Goal: Task Accomplishment & Management: Manage account settings

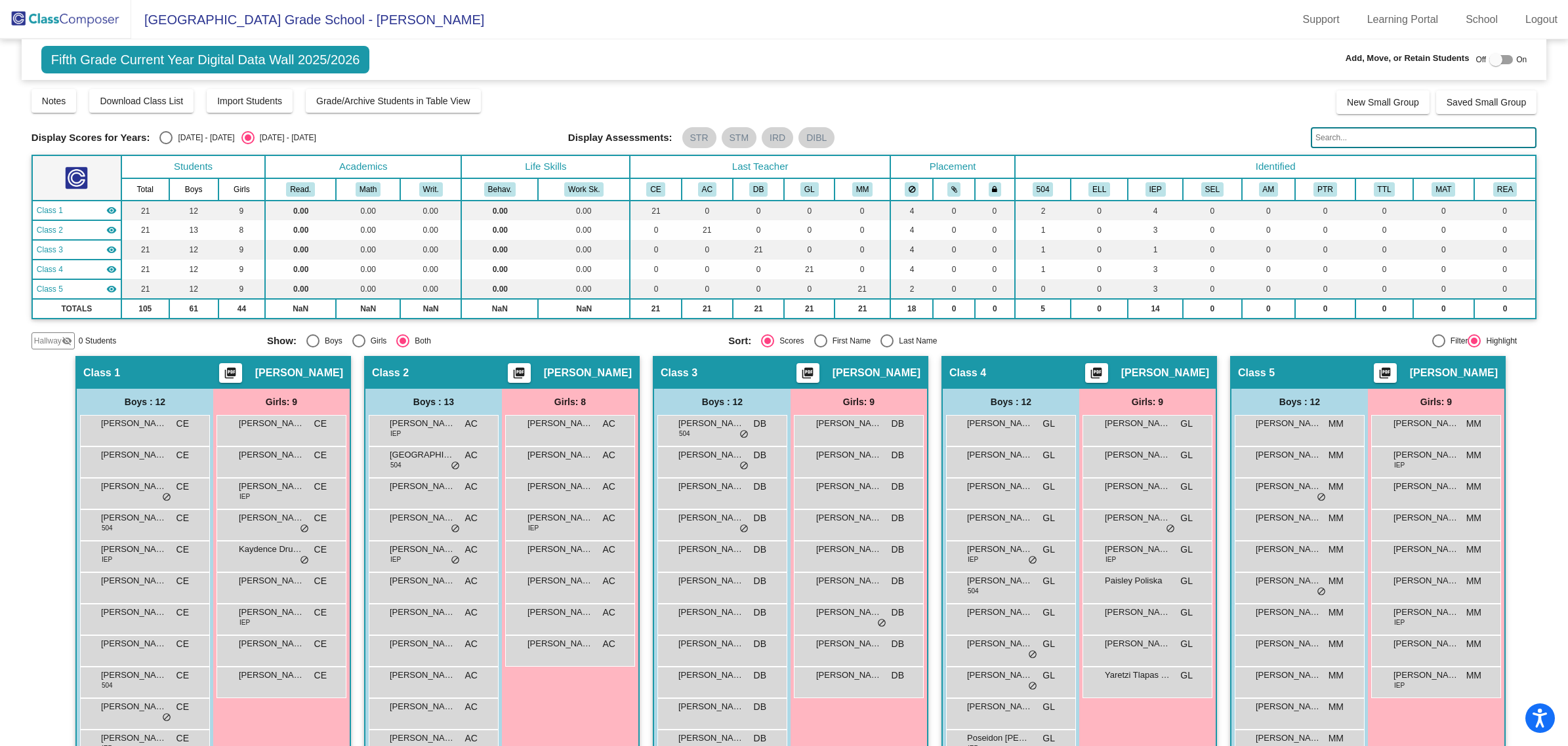
scroll to position [82, 0]
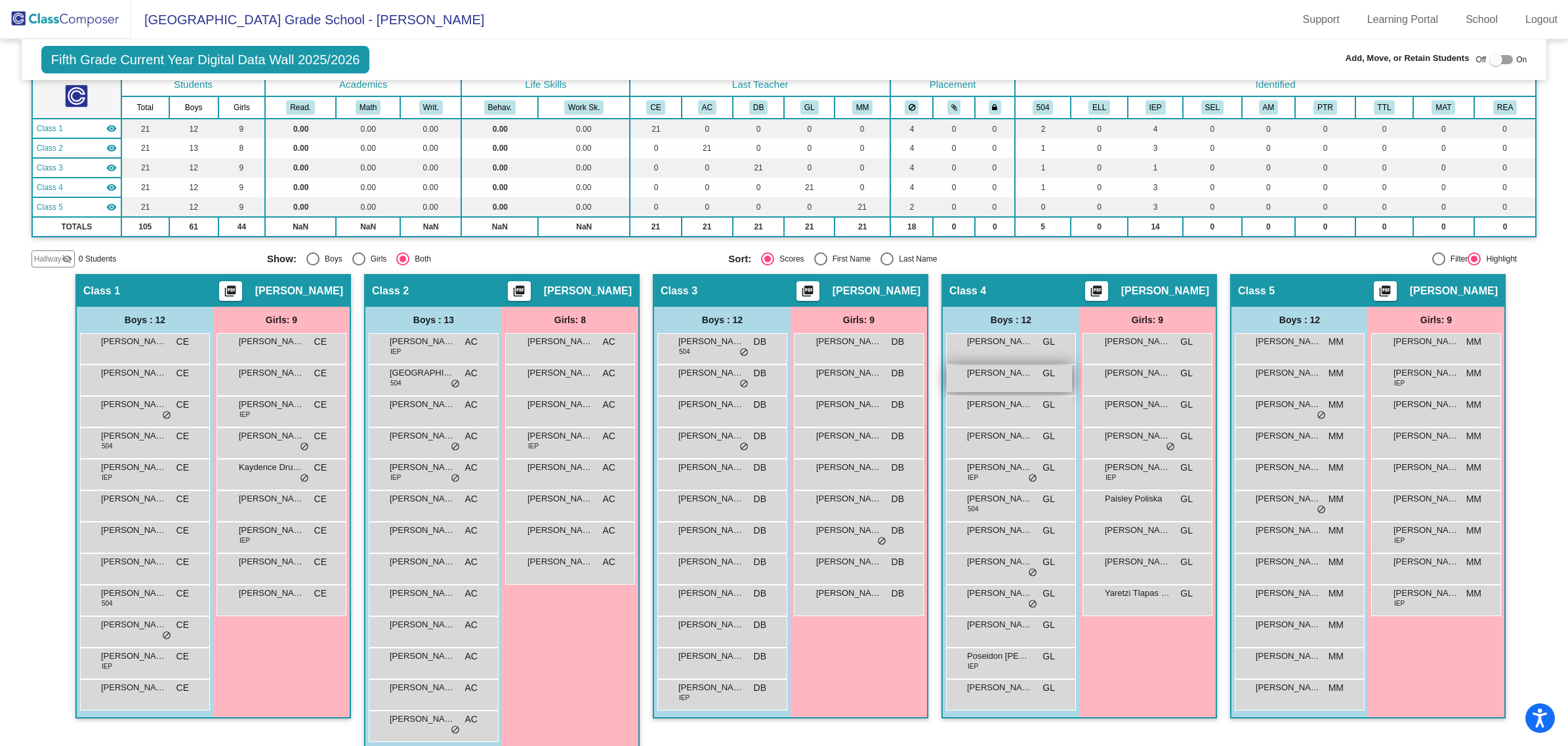
click at [1024, 381] on div "[PERSON_NAME] "CJ" [PERSON_NAME] lock do_not_disturb_alt" at bounding box center [1009, 378] width 125 height 27
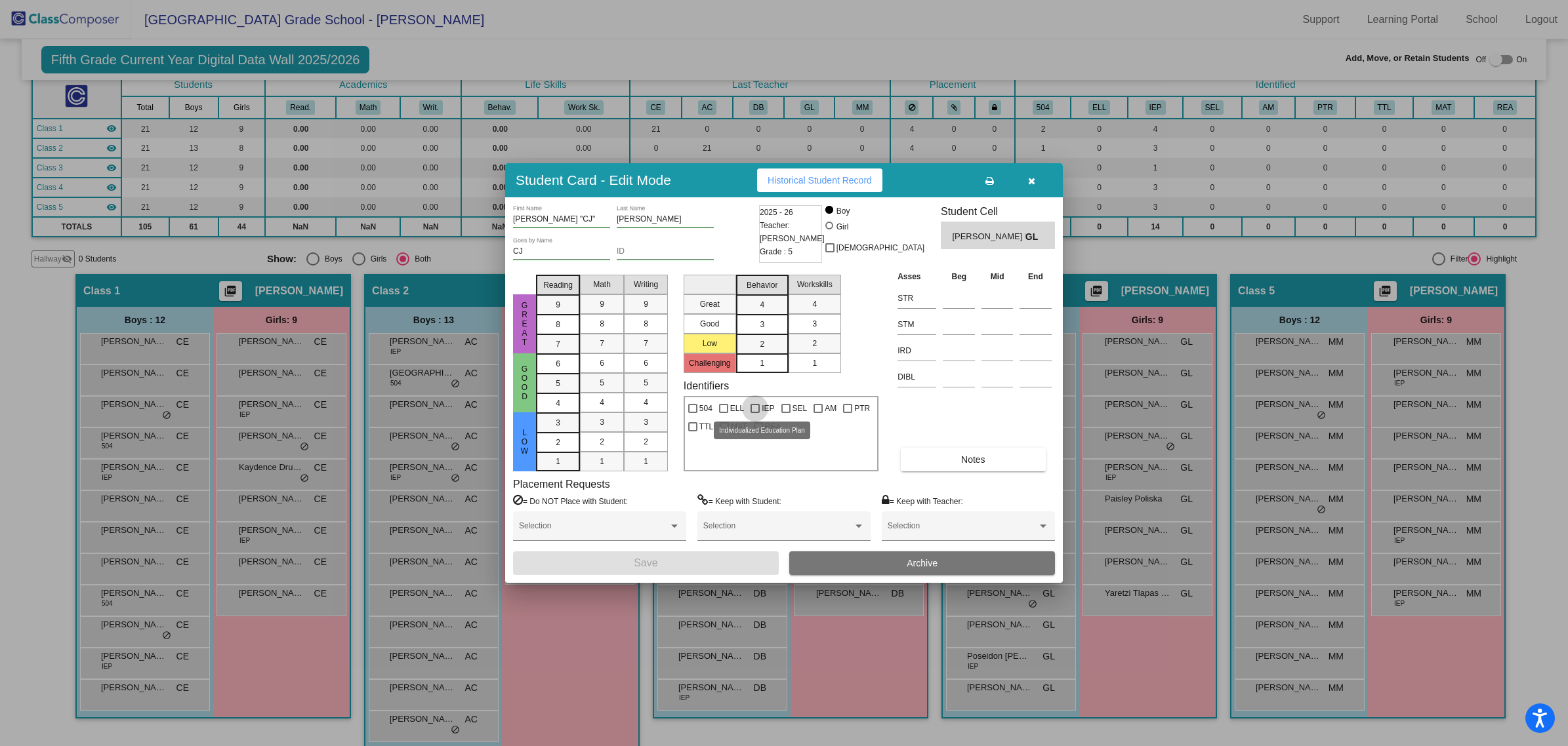
click at [759, 407] on div at bounding box center [755, 408] width 9 height 9
click at [755, 413] on input "IEP" at bounding box center [754, 413] width 1 height 1
checkbox input "true"
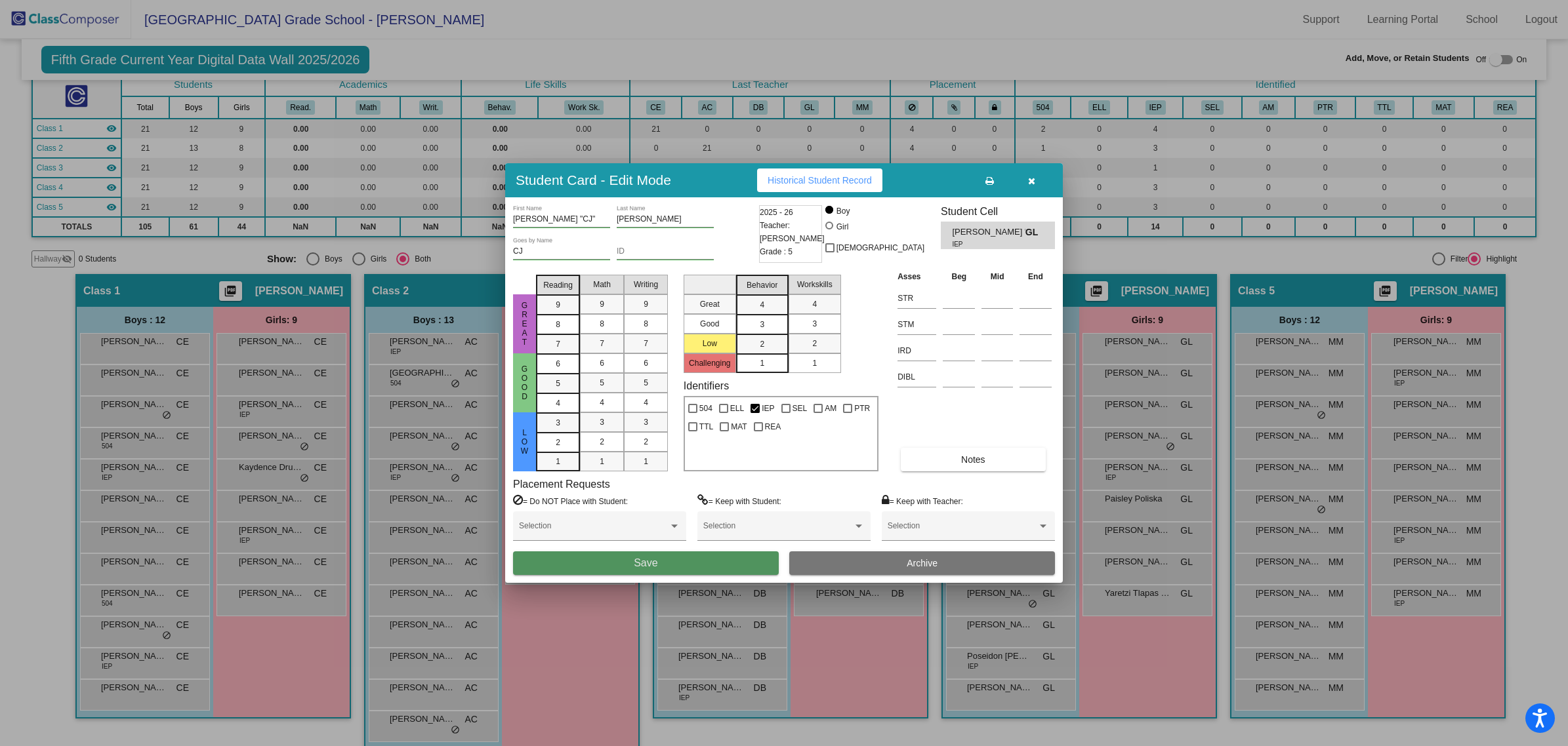
click at [716, 554] on button "Save" at bounding box center [646, 563] width 266 height 24
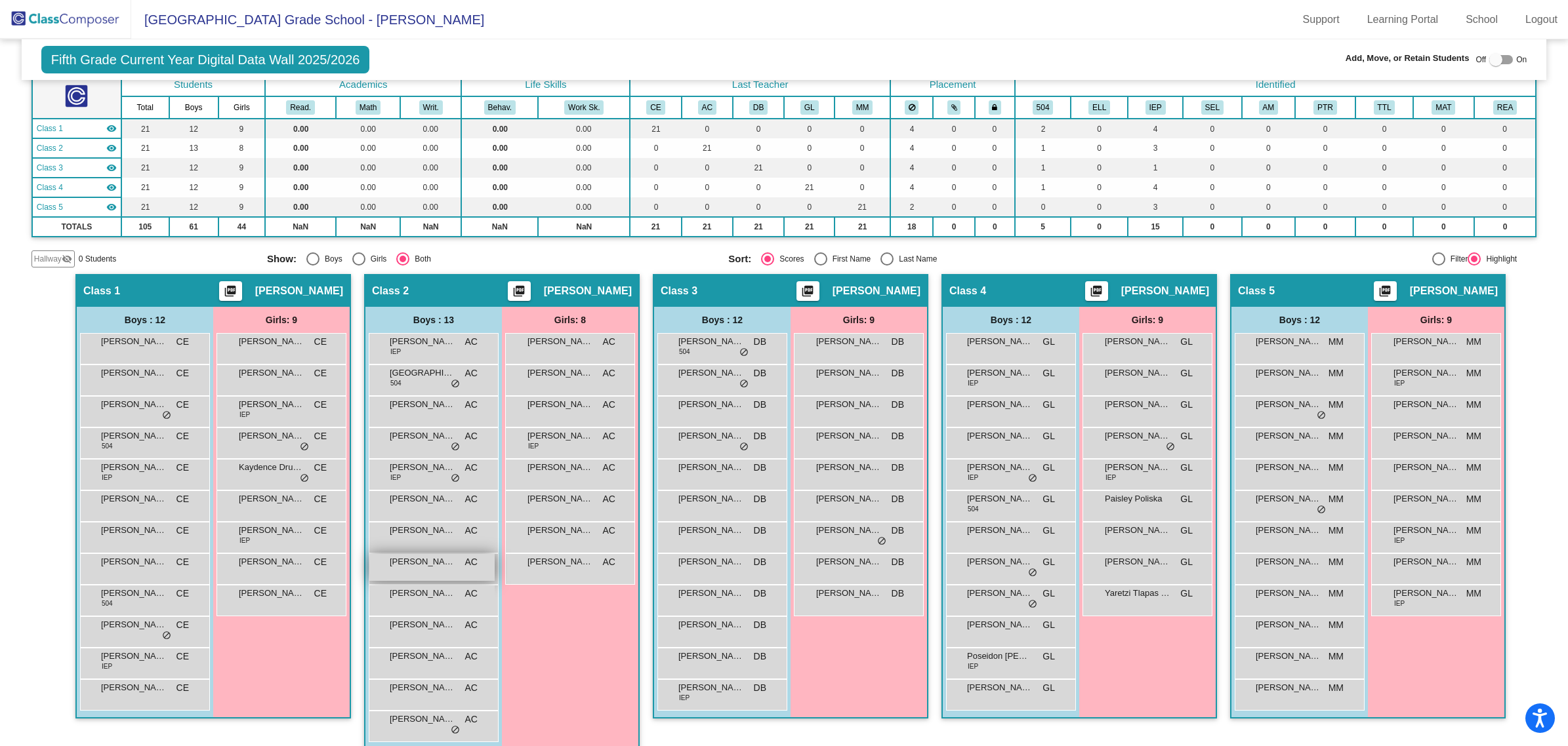
click at [422, 559] on span "[PERSON_NAME]" at bounding box center [422, 561] width 66 height 13
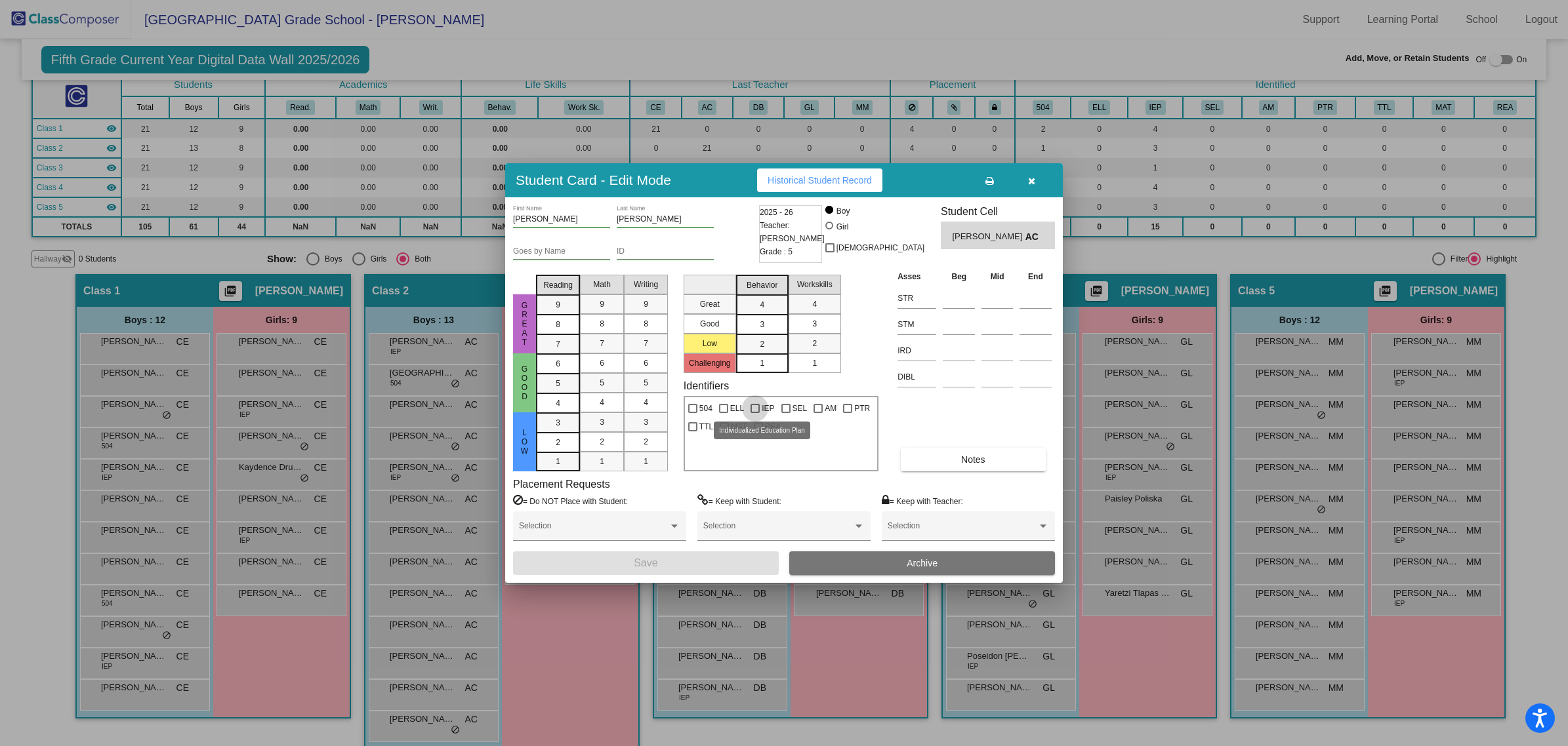
click at [754, 408] on div at bounding box center [755, 408] width 9 height 9
click at [754, 413] on input "IEP" at bounding box center [754, 413] width 1 height 1
checkbox input "true"
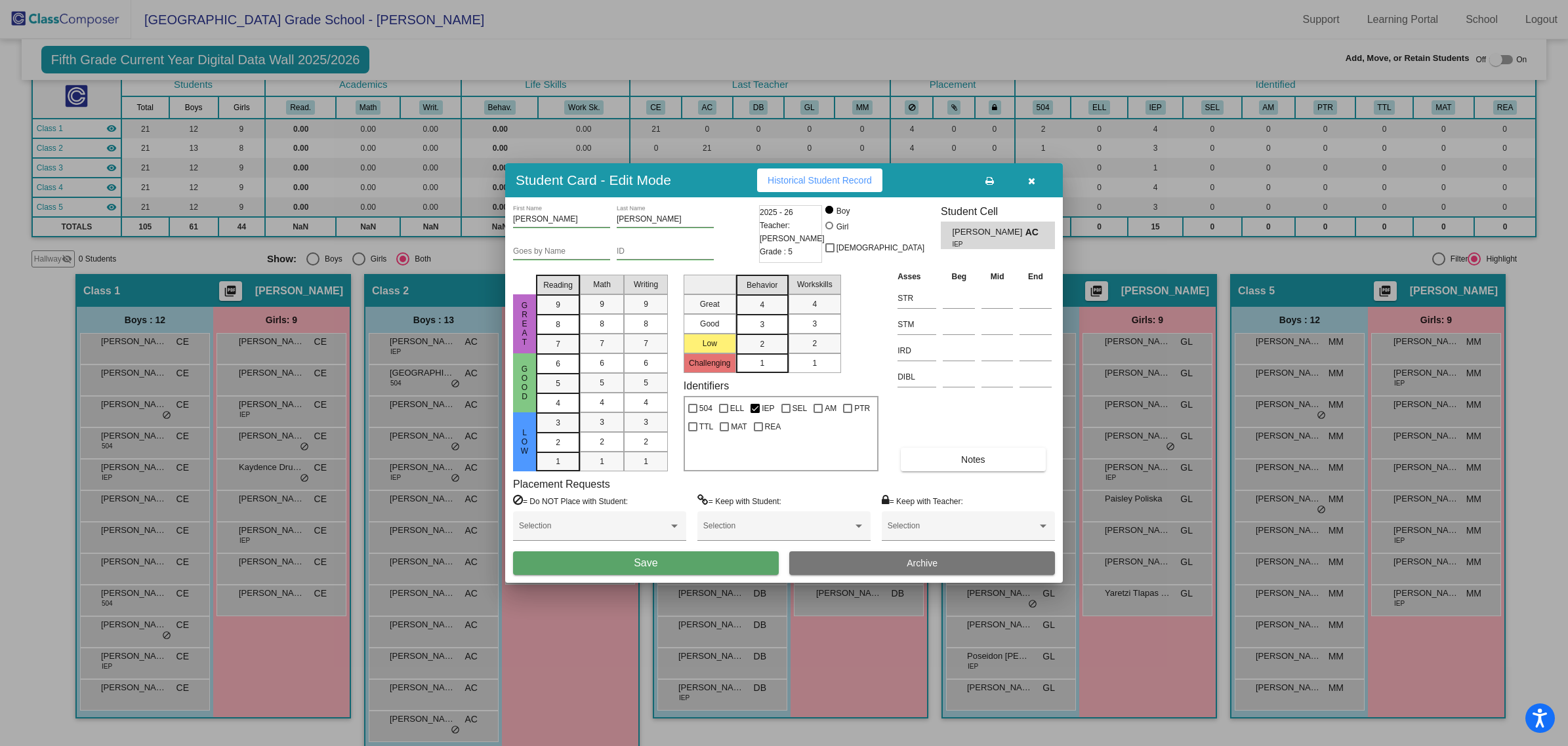
click at [719, 559] on button "Save" at bounding box center [646, 563] width 266 height 24
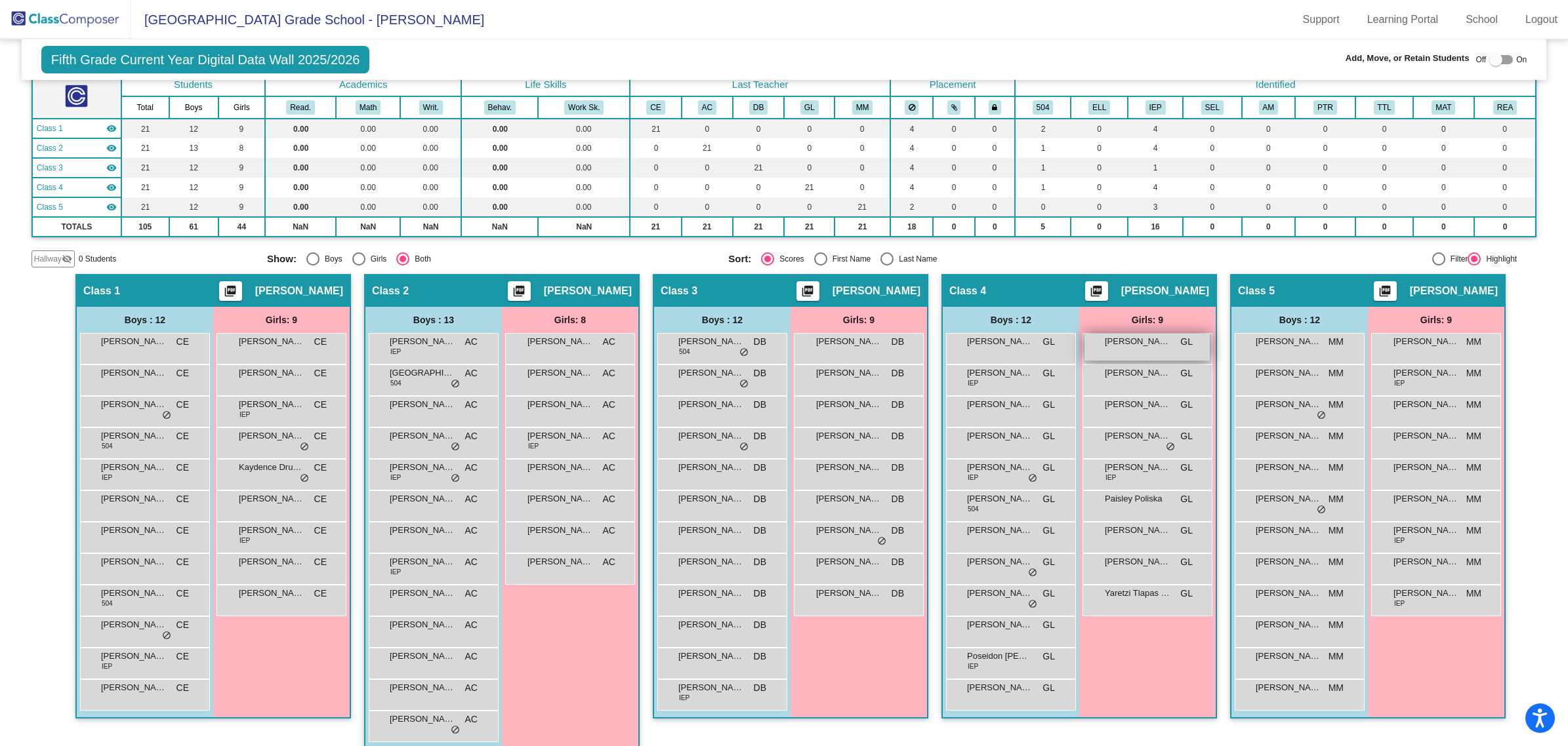
click at [1119, 335] on span "[PERSON_NAME]" at bounding box center [1137, 341] width 66 height 13
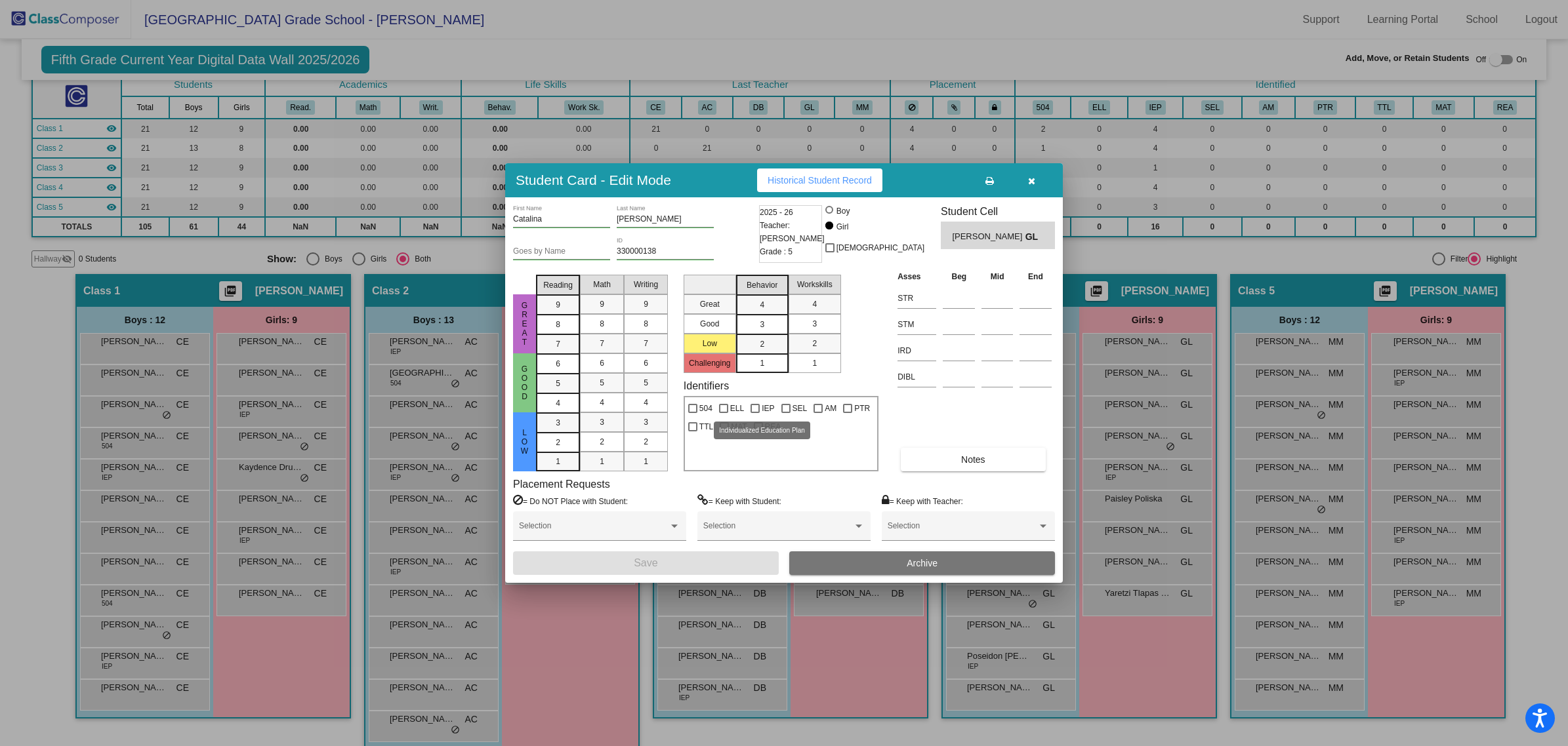
click at [762, 411] on span "IEP" at bounding box center [768, 408] width 12 height 15
click at [755, 413] on input "IEP" at bounding box center [754, 413] width 1 height 1
checkbox input "true"
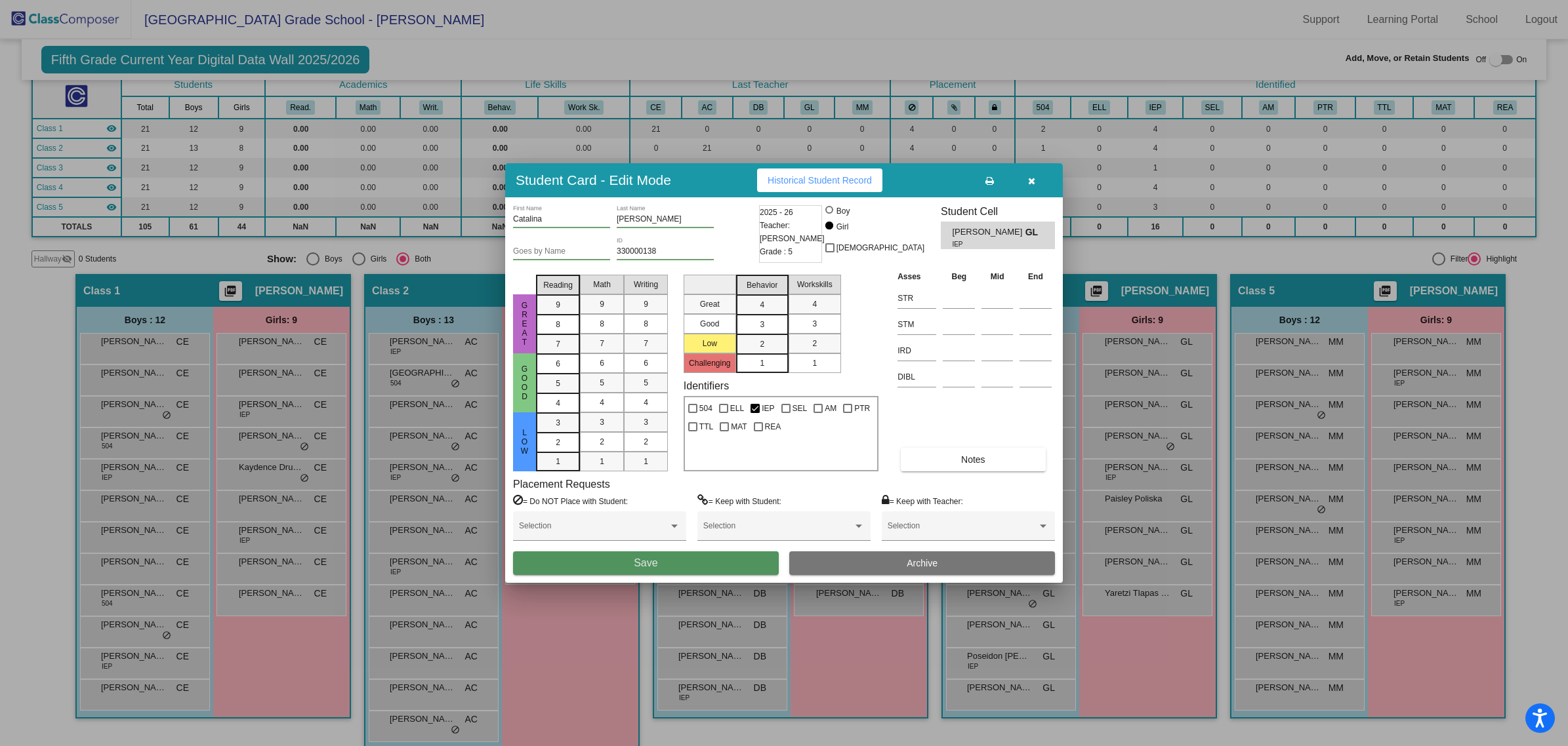
click at [743, 558] on button "Save" at bounding box center [646, 563] width 266 height 24
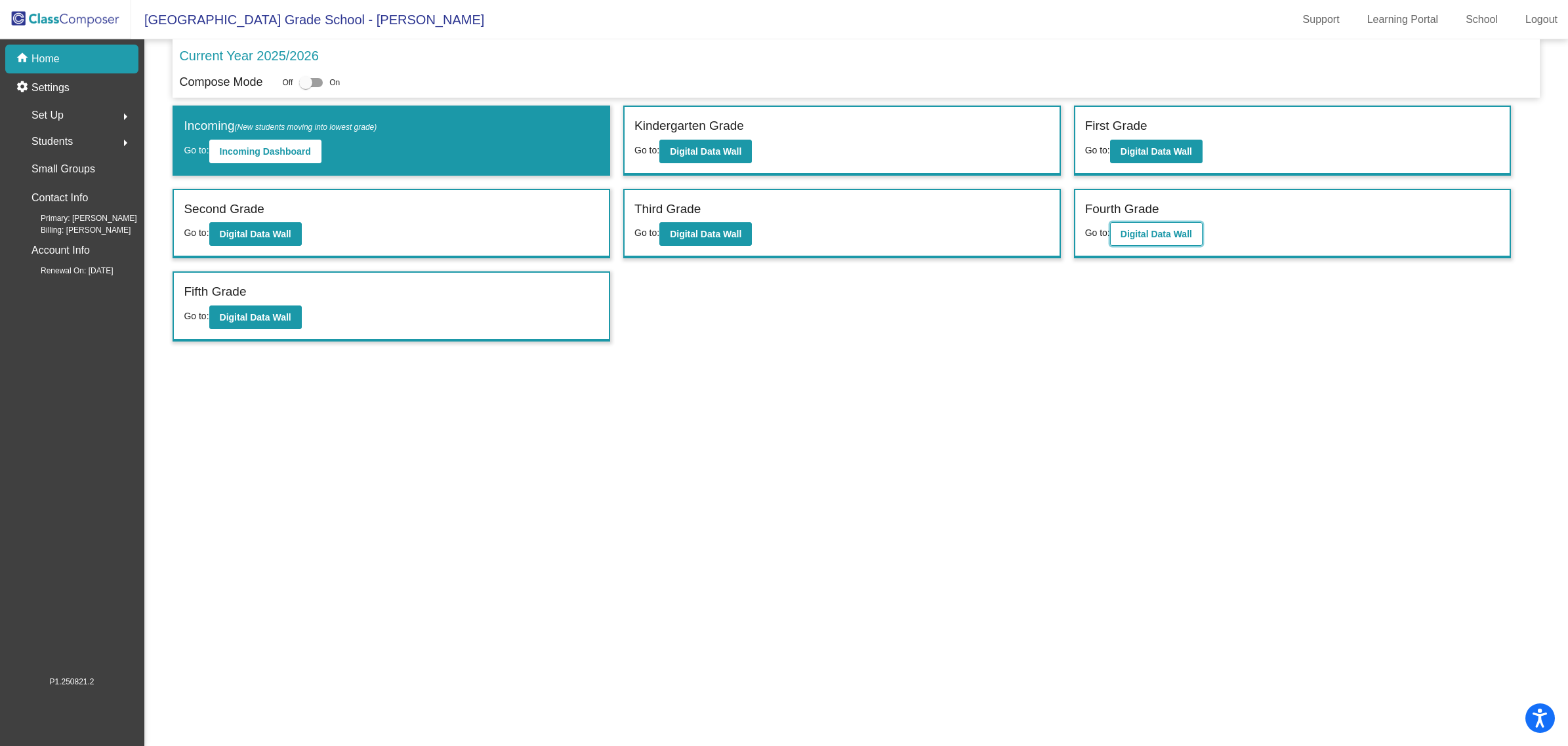
click at [1152, 240] on button "Digital Data Wall" at bounding box center [1156, 234] width 93 height 24
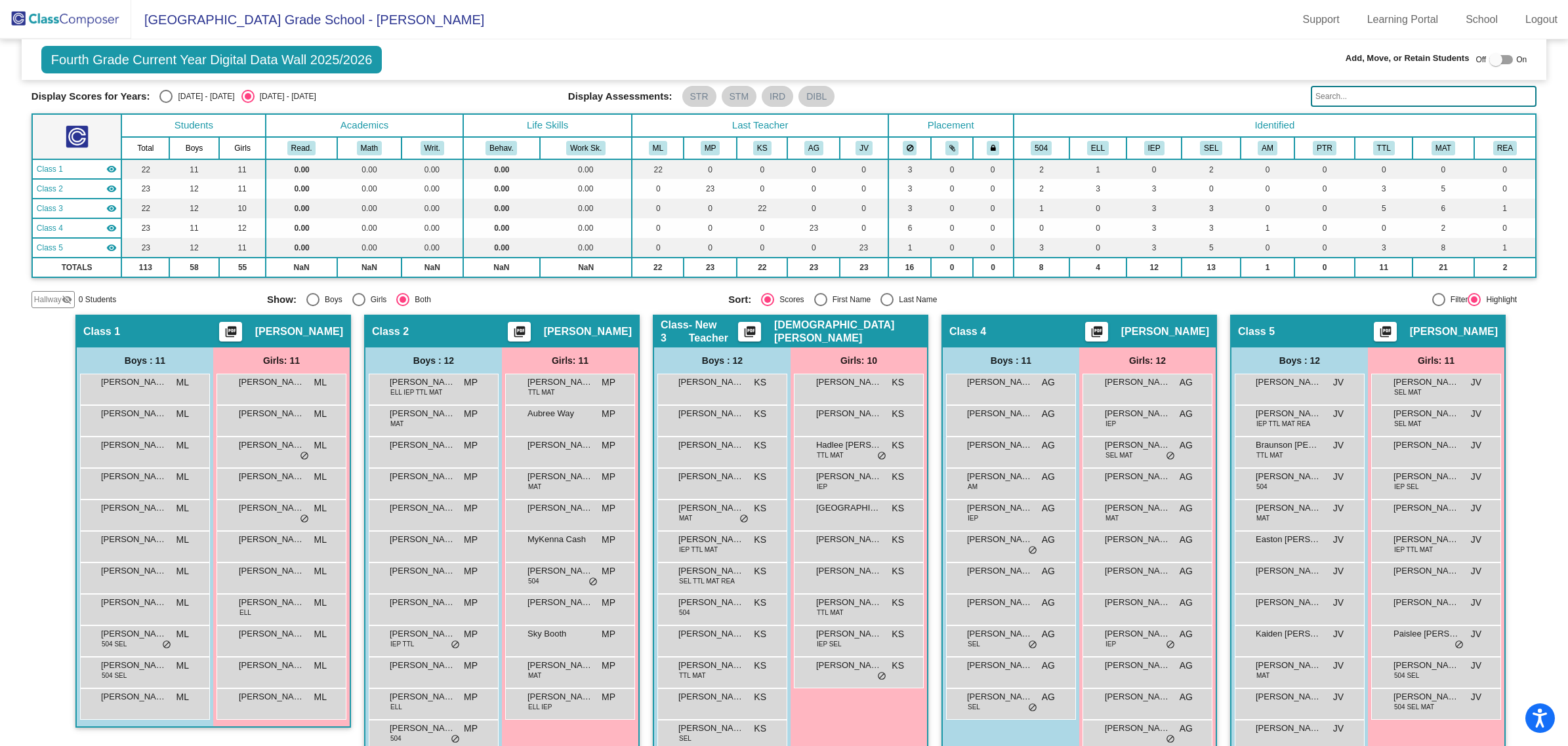
scroll to position [64, 0]
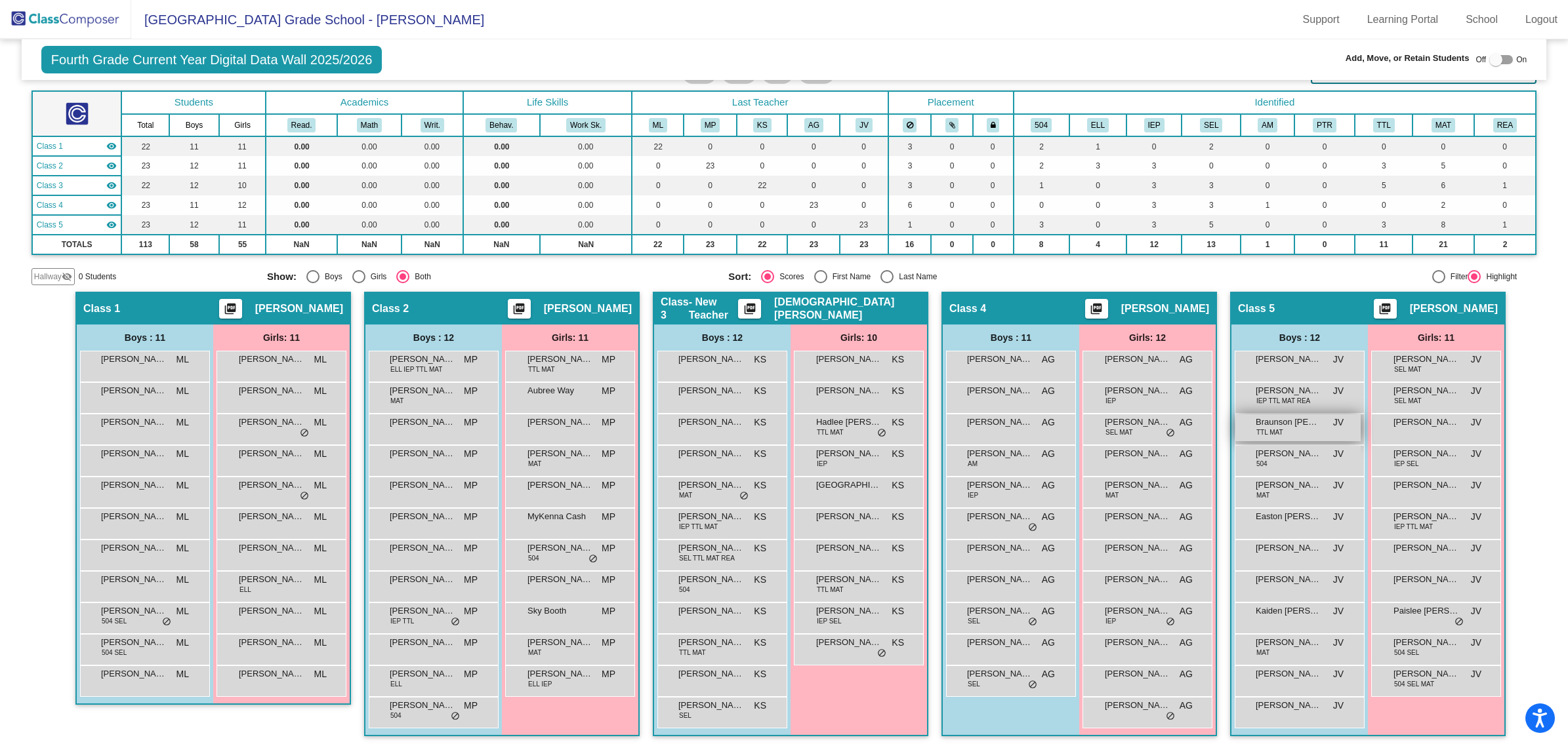
click at [1298, 417] on span "Braunson [PERSON_NAME]-Bunk" at bounding box center [1288, 422] width 66 height 13
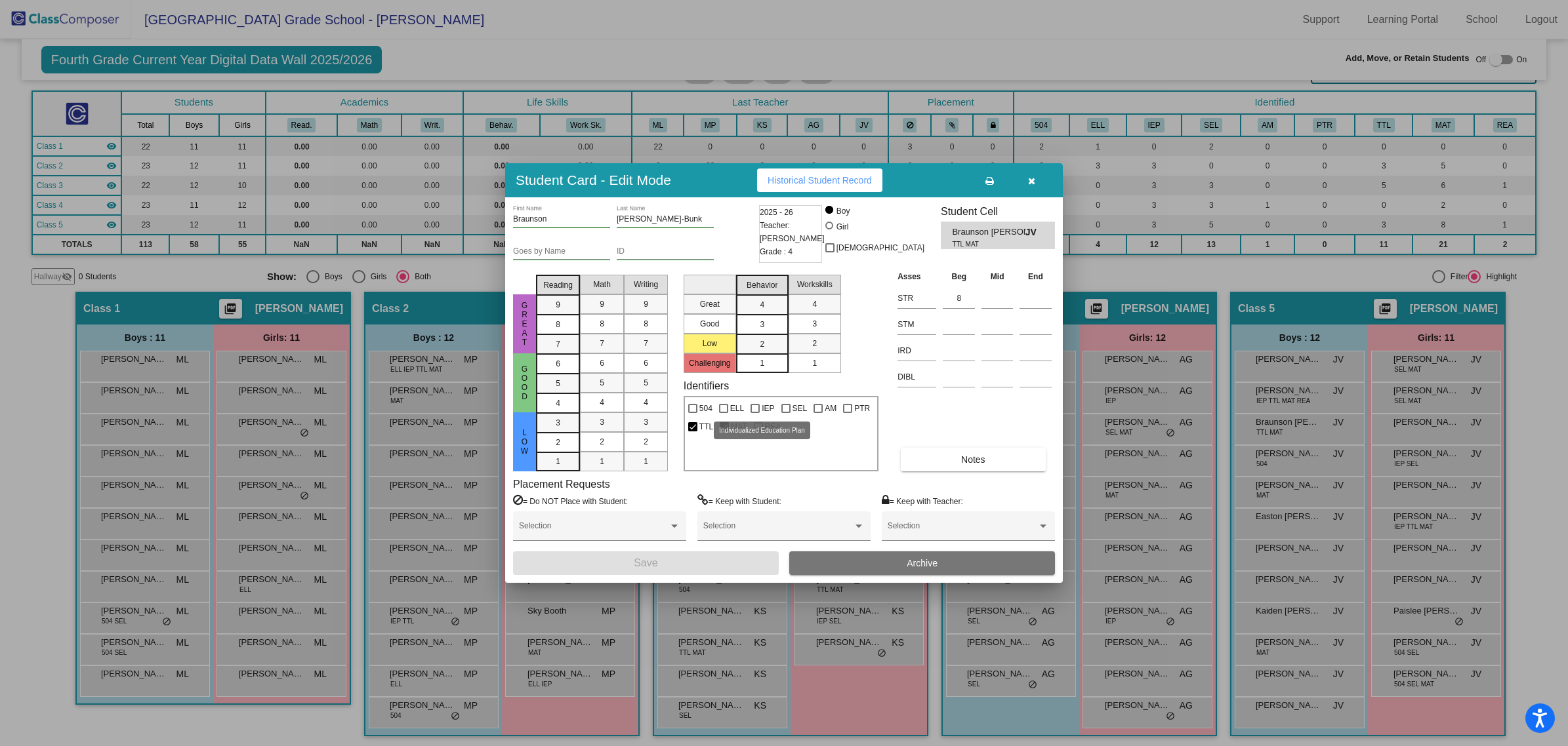
click at [759, 404] on label "IEP" at bounding box center [762, 408] width 24 height 15
click at [755, 413] on input "IEP" at bounding box center [754, 413] width 1 height 1
checkbox input "true"
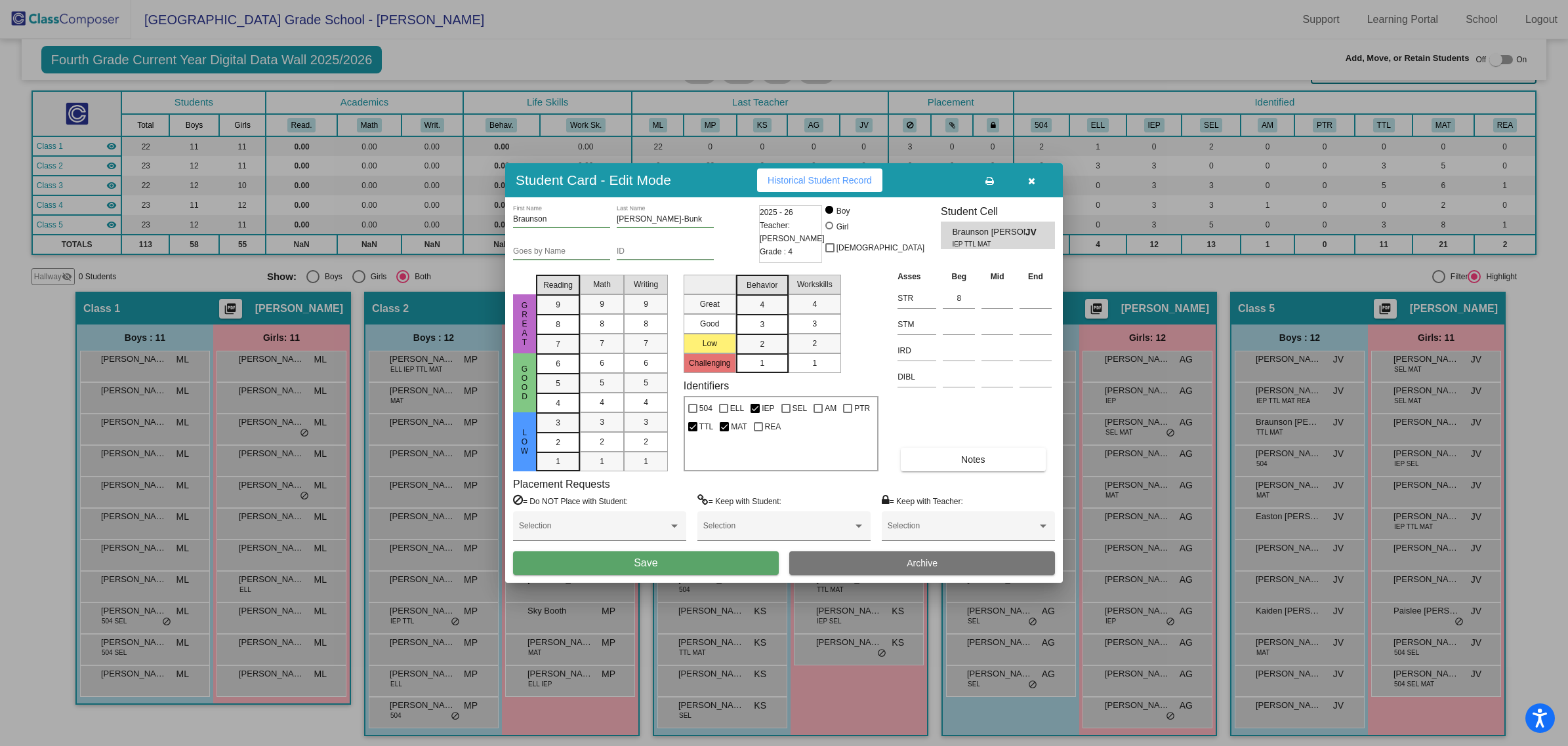
click at [739, 563] on button "Save" at bounding box center [646, 563] width 266 height 24
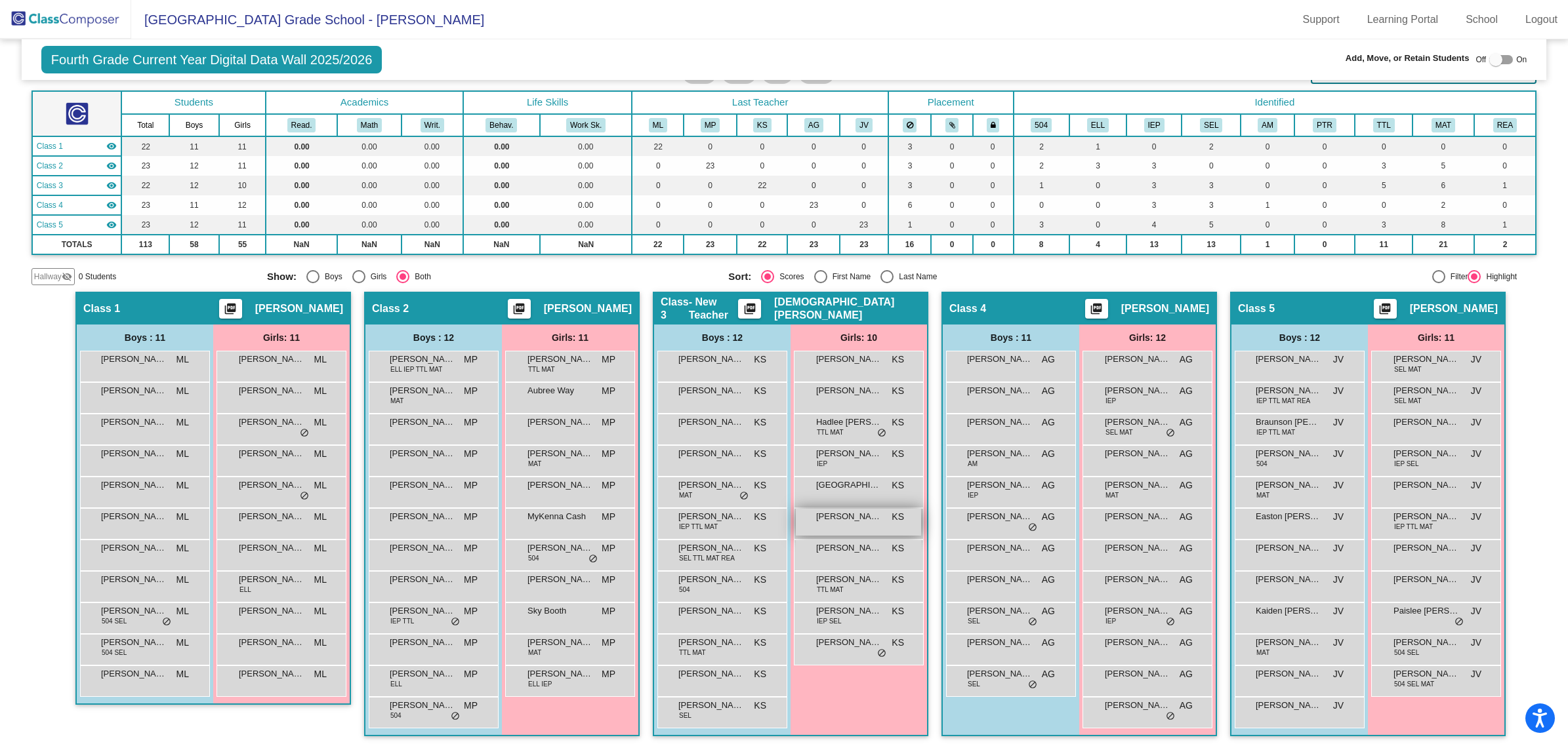
click at [817, 513] on span "[PERSON_NAME]" at bounding box center [849, 516] width 66 height 13
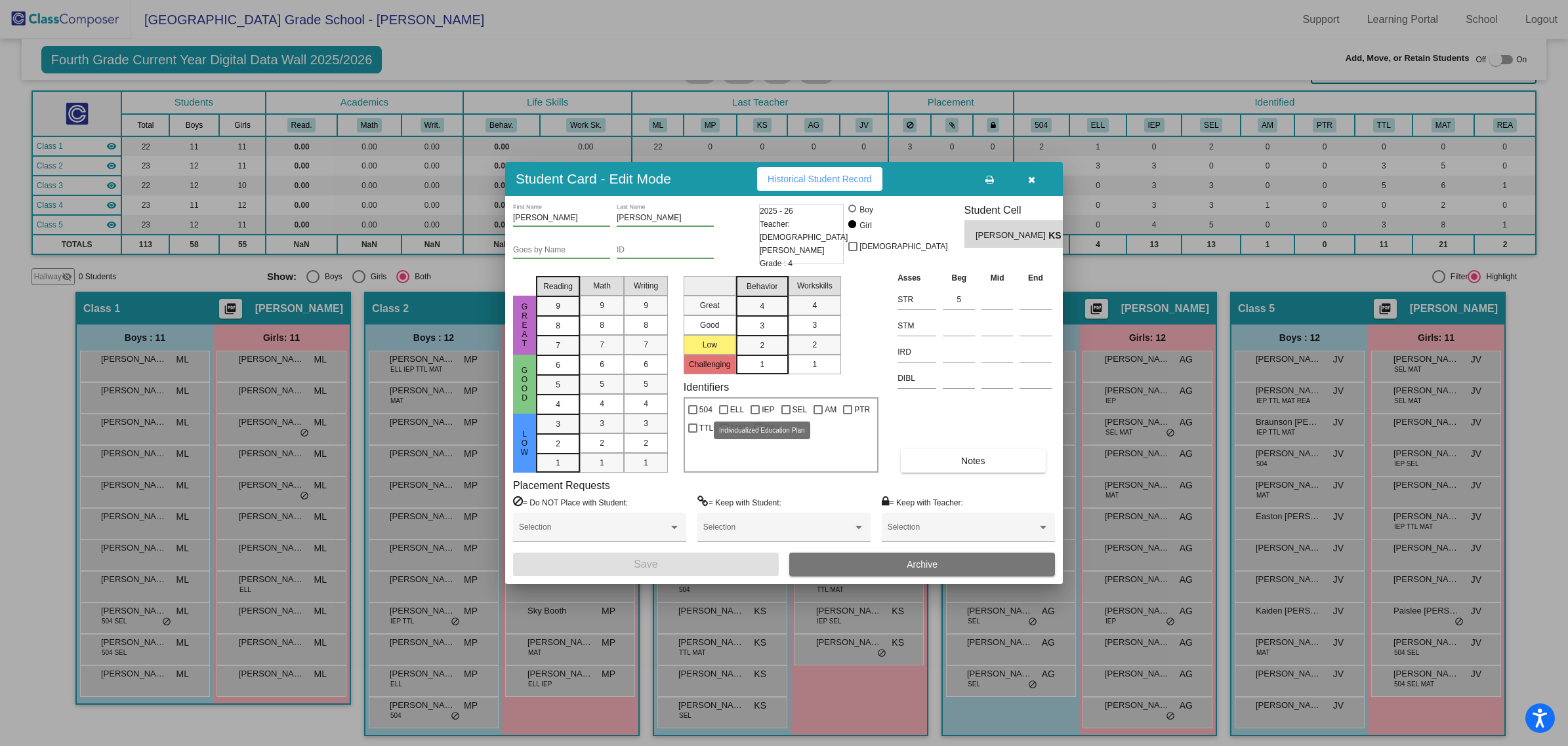
click at [756, 407] on div at bounding box center [755, 410] width 9 height 9
click at [755, 414] on input "IEP" at bounding box center [754, 414] width 1 height 1
checkbox input "true"
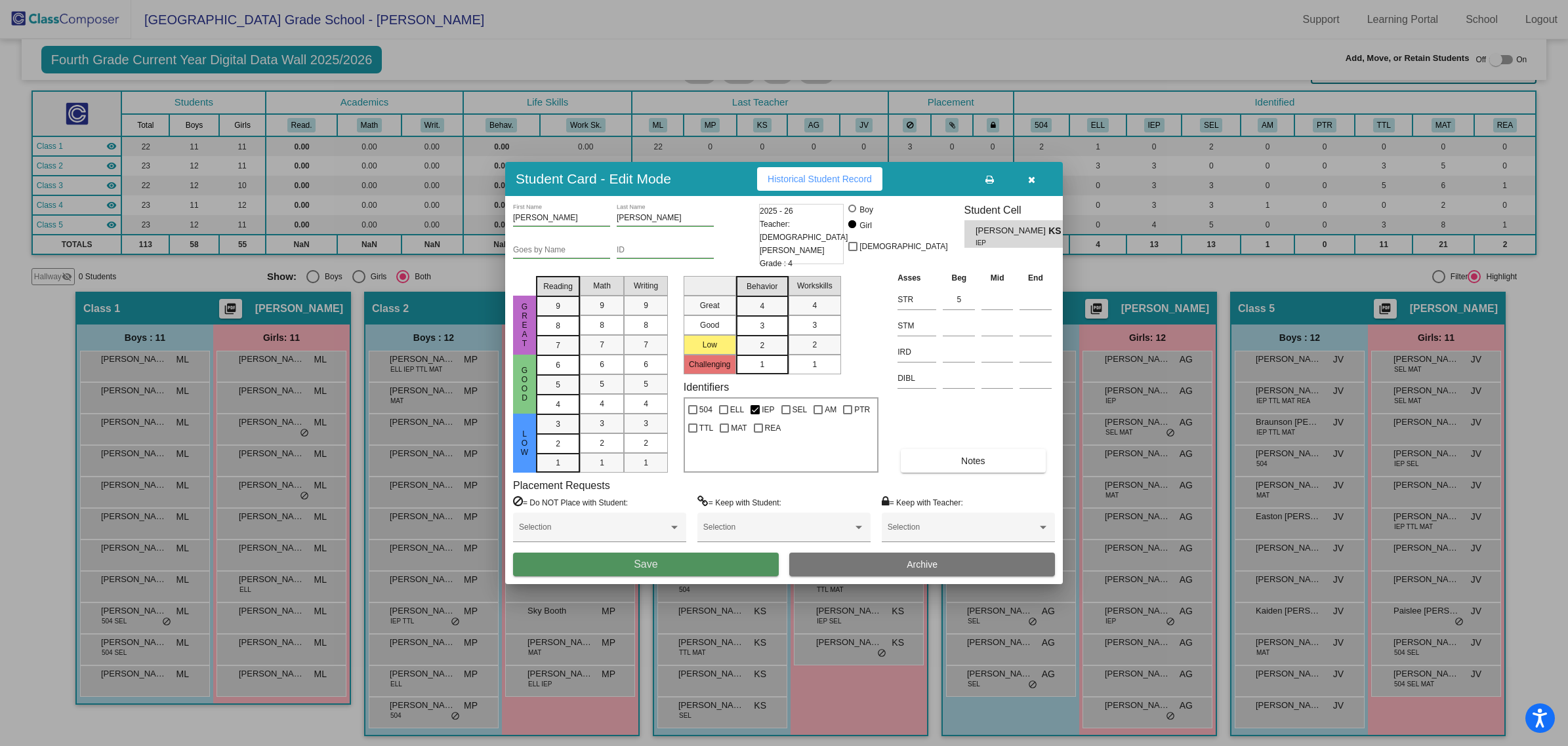
click at [760, 565] on button "Save" at bounding box center [646, 564] width 266 height 24
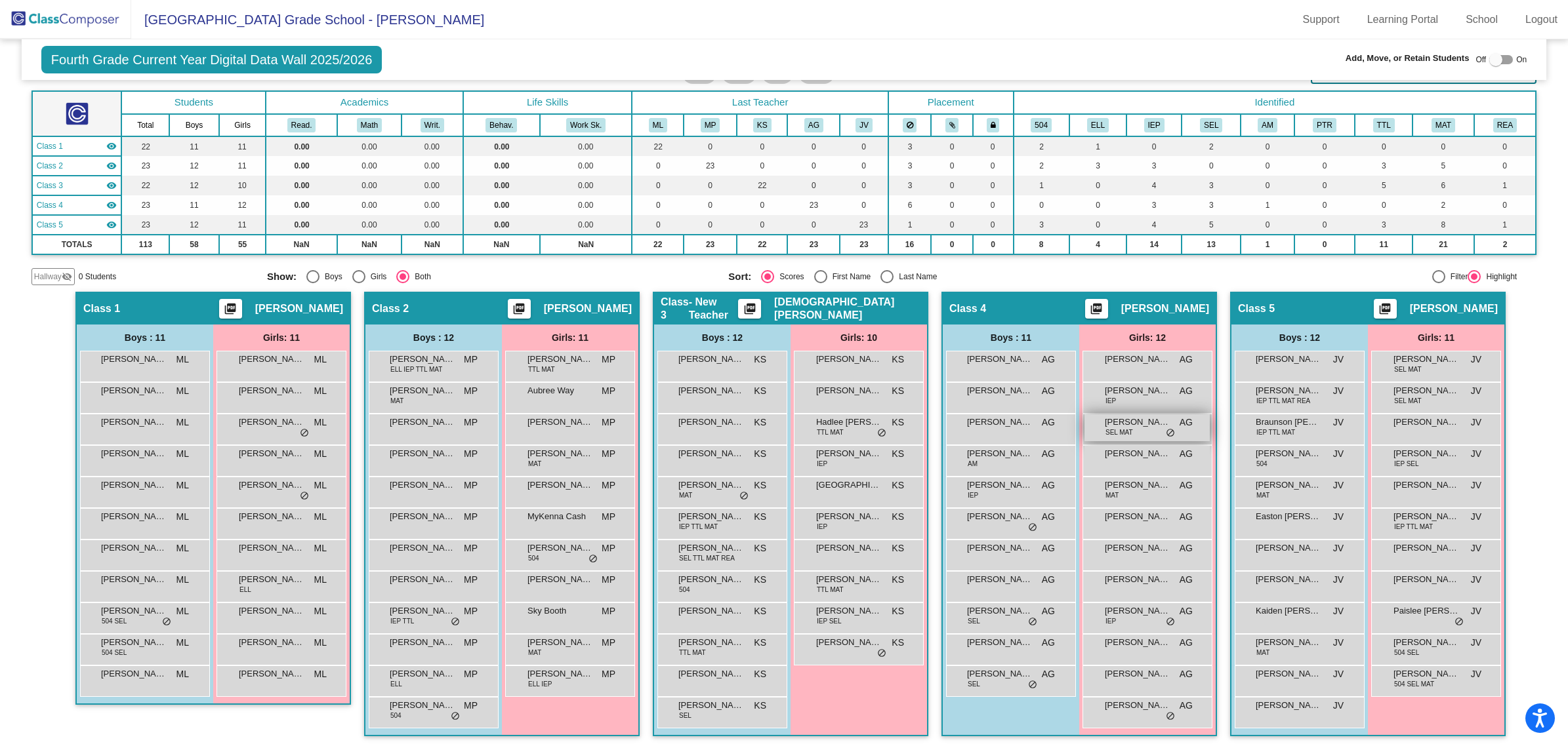
click at [1122, 428] on span "SEL MAT" at bounding box center [1119, 432] width 28 height 10
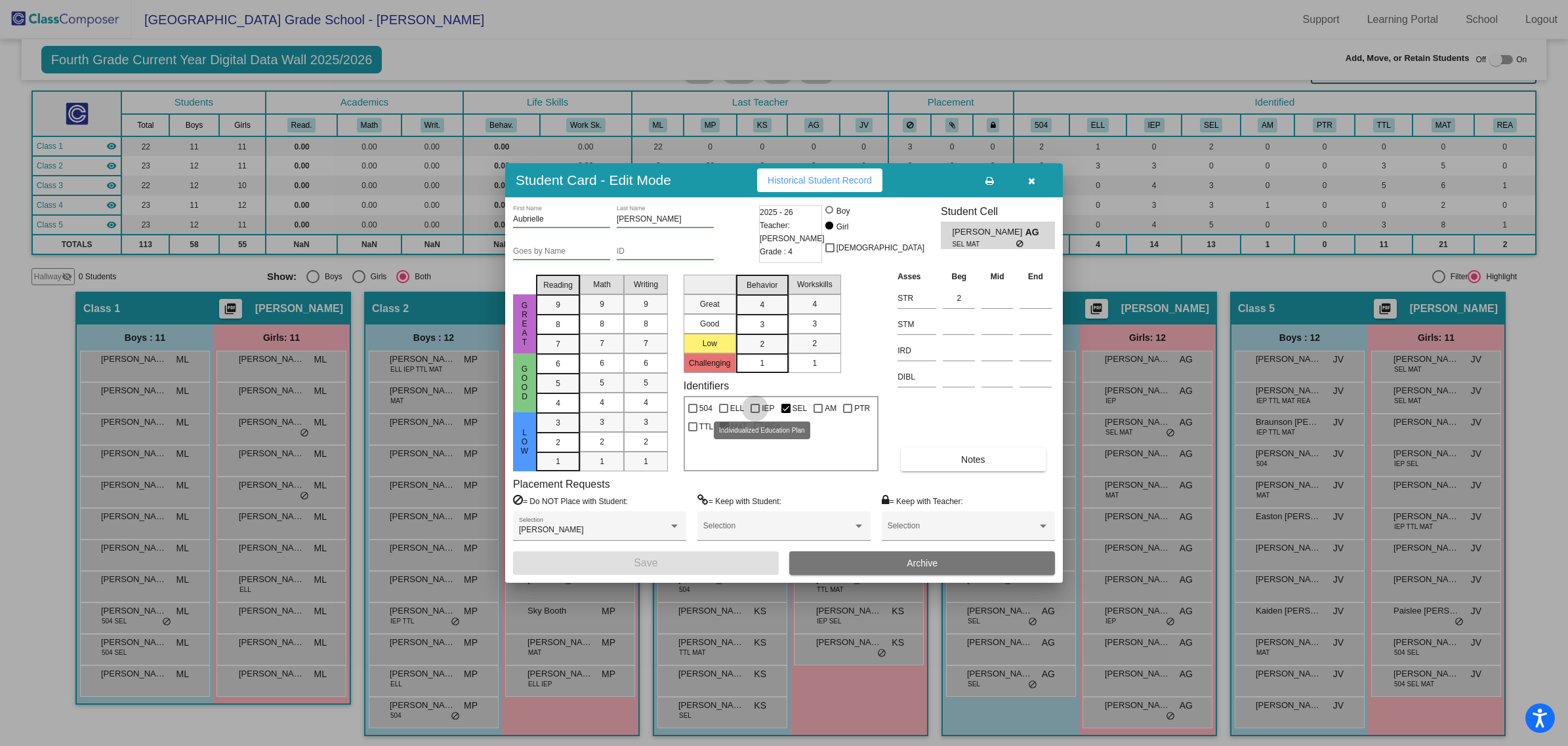
click at [753, 404] on div at bounding box center [755, 408] width 9 height 9
click at [754, 413] on input "IEP" at bounding box center [754, 413] width 1 height 1
checkbox input "true"
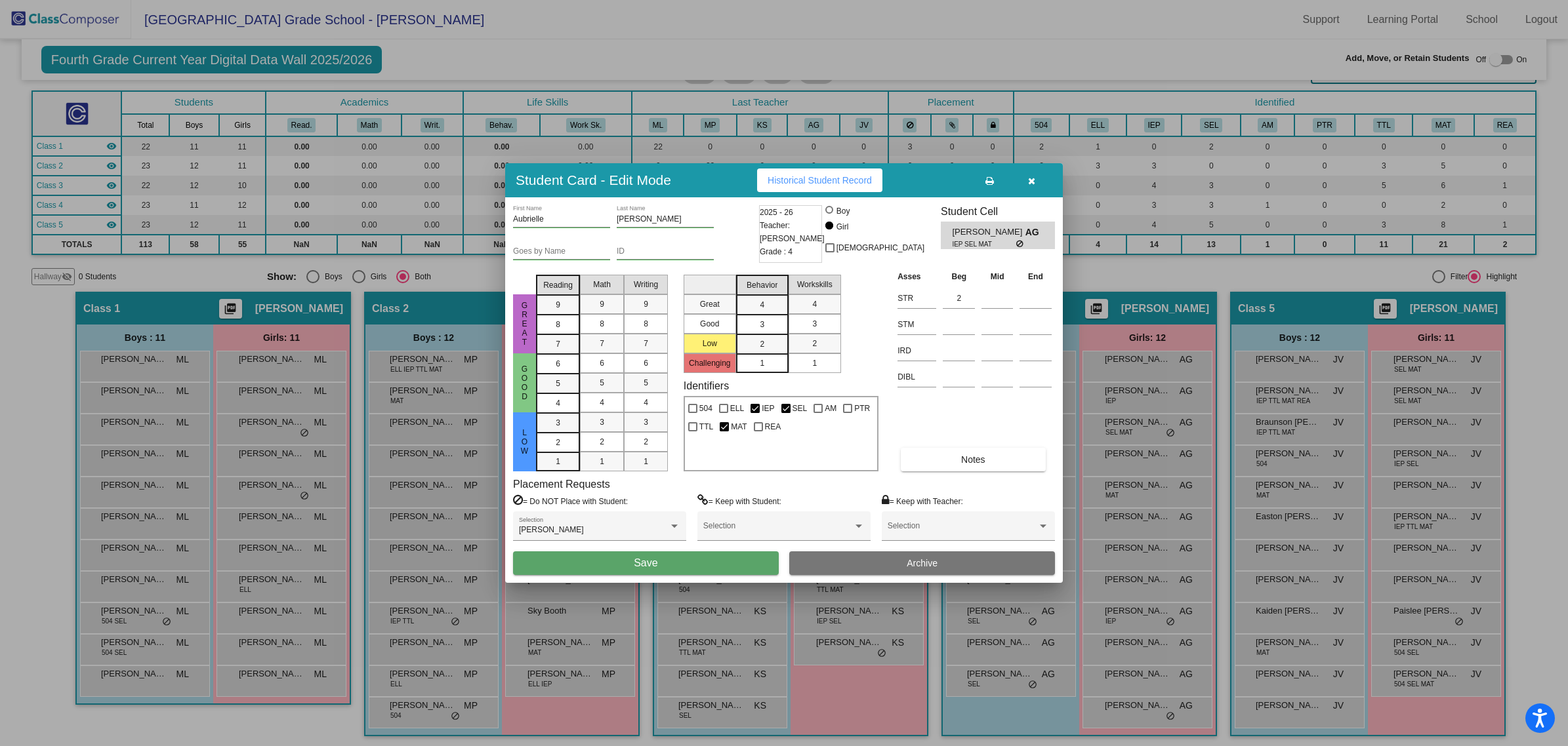
click at [741, 563] on button "Save" at bounding box center [646, 563] width 266 height 24
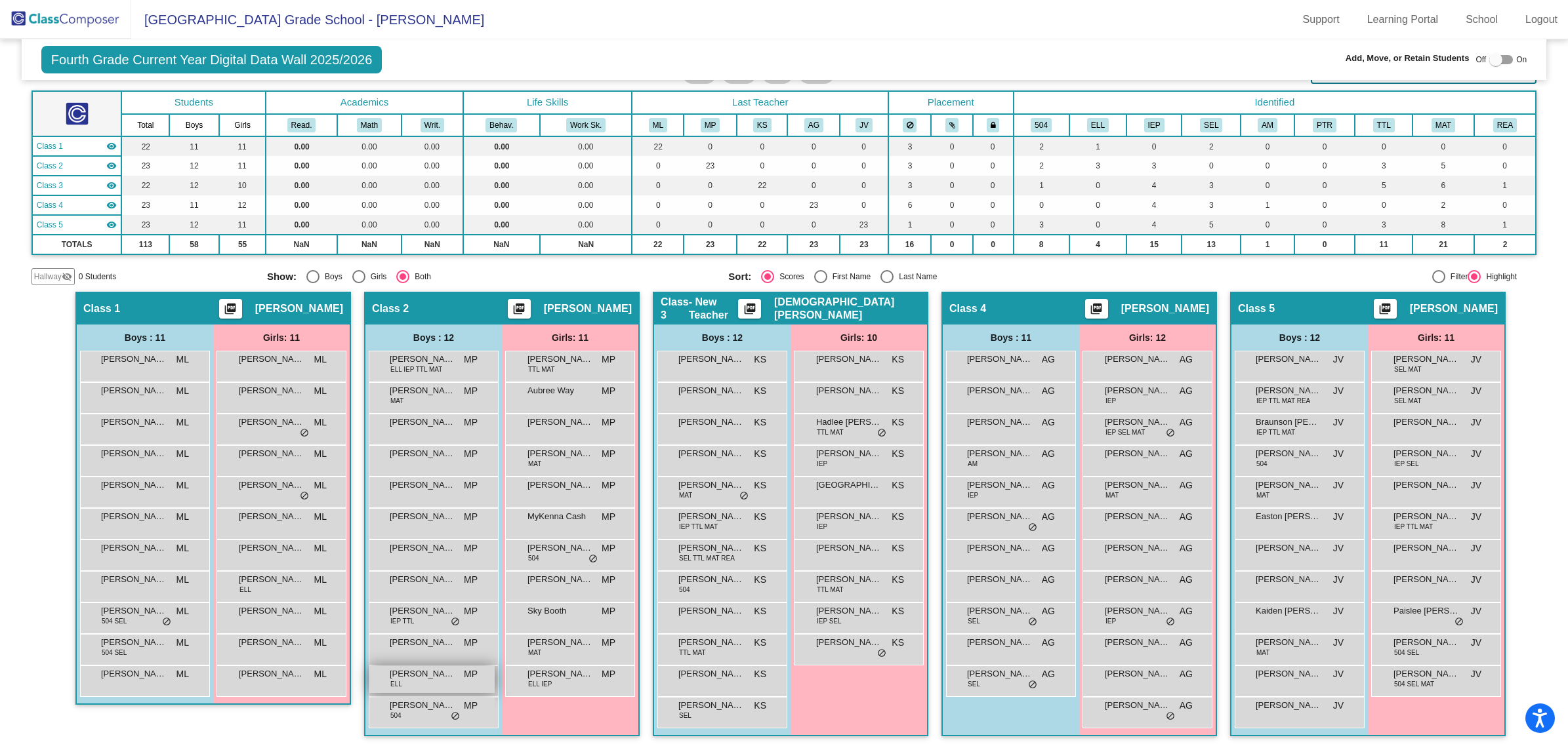
click at [439, 680] on div "[PERSON_NAME] ELL MP lock do_not_disturb_alt" at bounding box center [432, 680] width 125 height 27
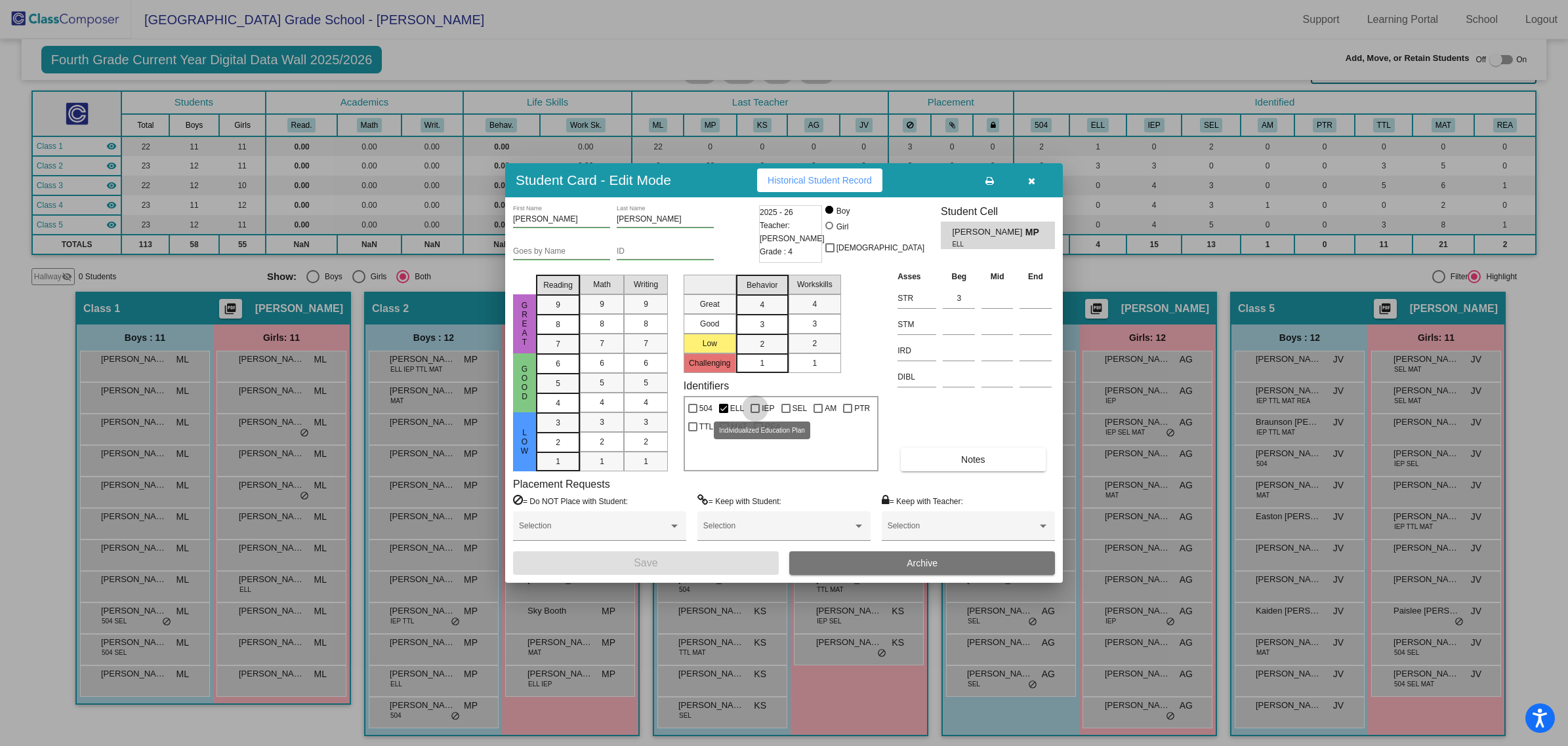
click at [759, 405] on div at bounding box center [755, 408] width 9 height 9
click at [755, 413] on input "IEP" at bounding box center [754, 413] width 1 height 1
checkbox input "true"
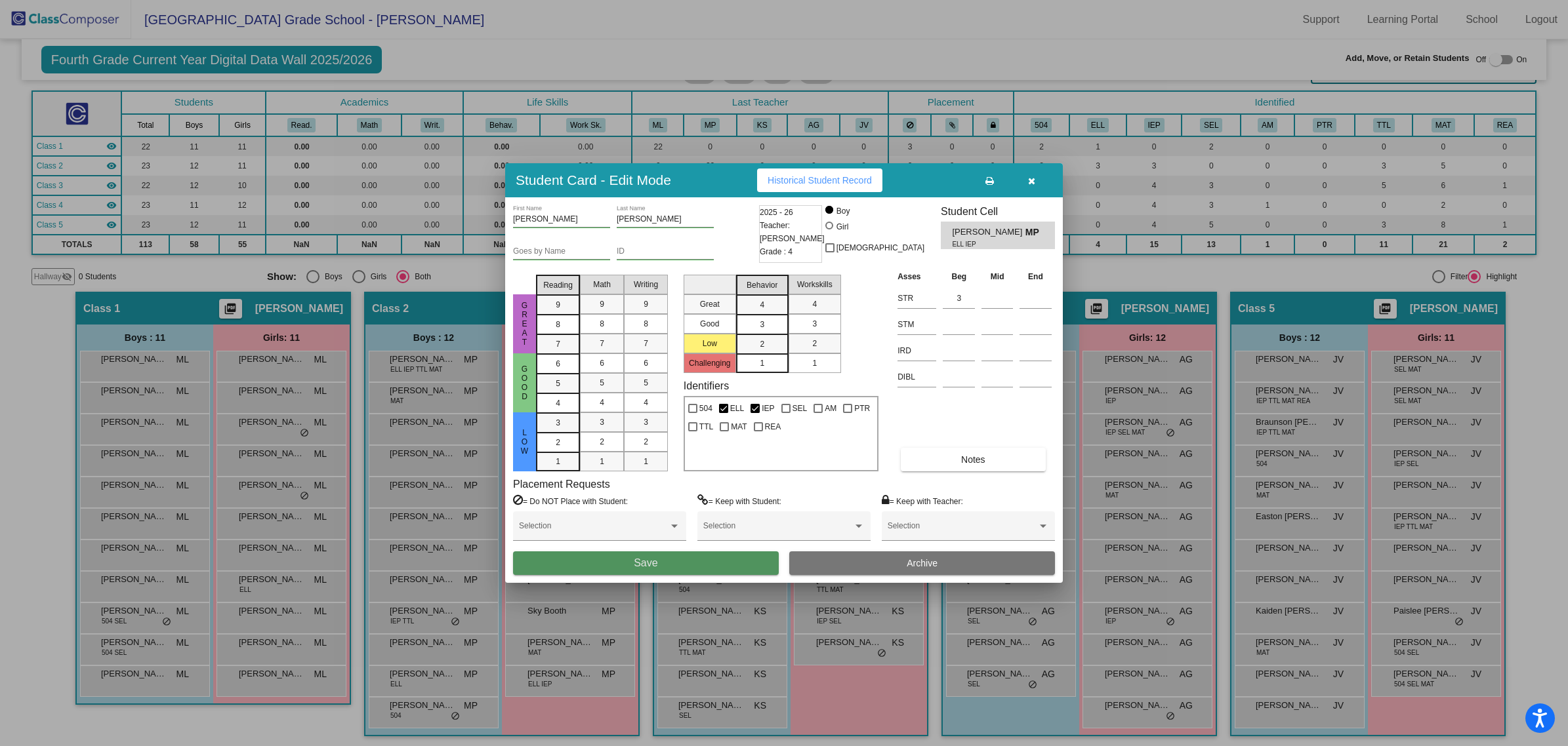
click at [690, 567] on button "Save" at bounding box center [646, 563] width 266 height 24
